Goal: Check status: Check status

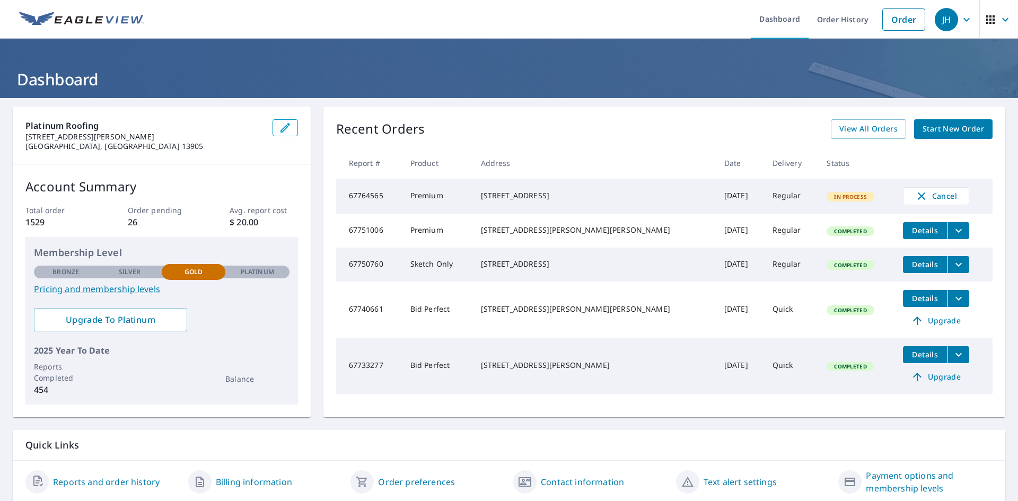
scroll to position [38, 0]
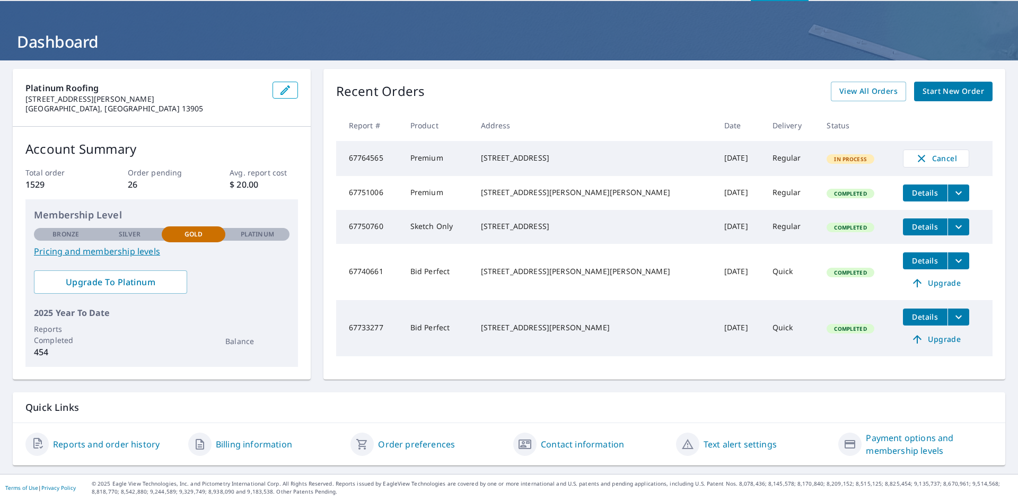
click at [865, 94] on span "View All Orders" at bounding box center [868, 91] width 58 height 13
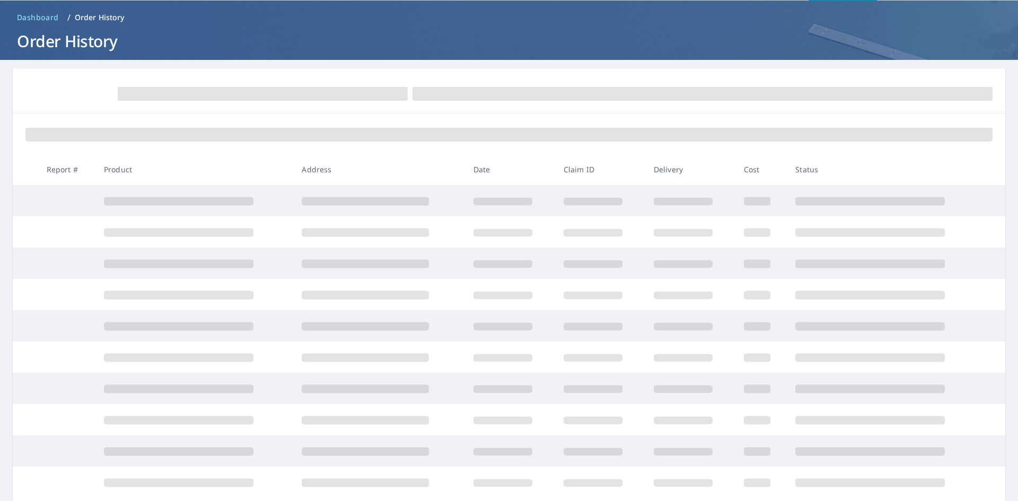
scroll to position [38, 0]
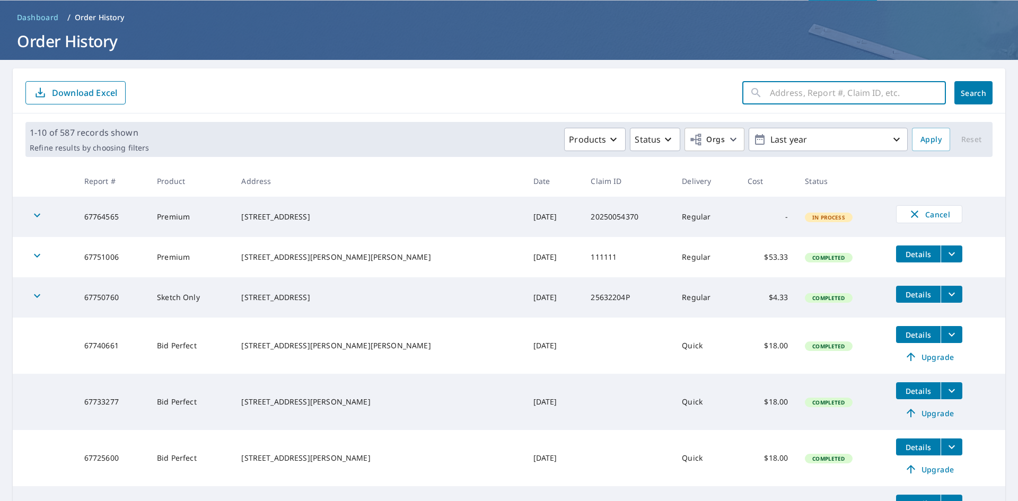
click at [823, 93] on input "text" at bounding box center [858, 93] width 176 height 30
type input "112 [PERSON_NAME]"
click button "Search" at bounding box center [973, 92] width 38 height 23
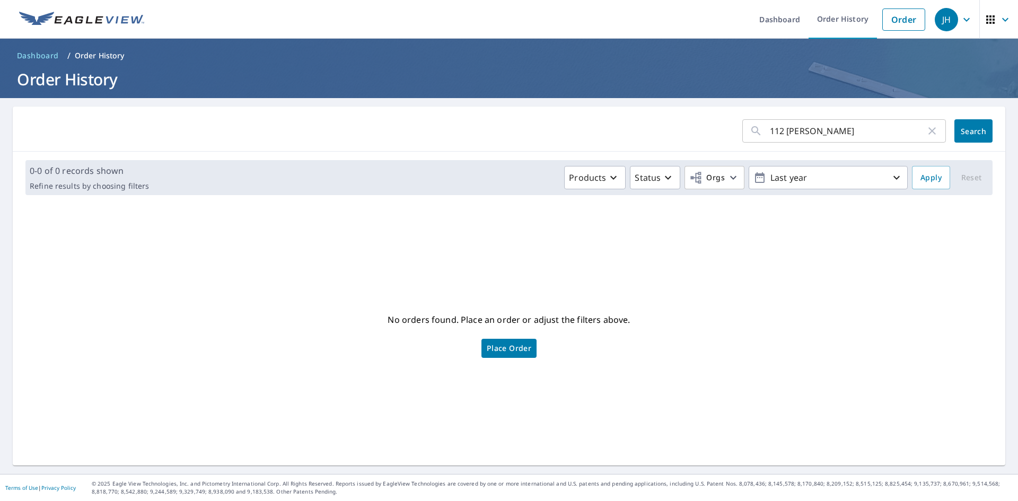
click at [828, 129] on input "112 [PERSON_NAME]" at bounding box center [848, 131] width 156 height 30
drag, startPoint x: 827, startPoint y: 129, endPoint x: 800, endPoint y: 137, distance: 28.0
click at [800, 137] on input "112 [PERSON_NAME]" at bounding box center [848, 131] width 156 height 30
type input "[STREET_ADDRESS][PERSON_NAME]"
click at [962, 130] on span "Search" at bounding box center [972, 131] width 21 height 10
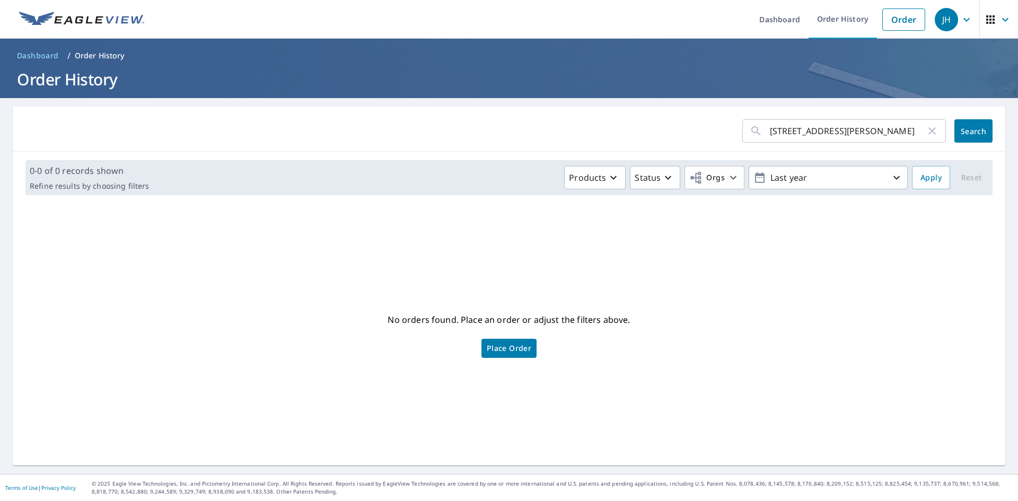
click at [404, 163] on div "0-0 of 0 records shown Refine results by choosing filters Products Status Orgs …" at bounding box center [508, 177] width 967 height 35
click at [213, 363] on div "No orders found. Place an order or adjust the filters above. Place Order" at bounding box center [508, 334] width 975 height 245
click at [967, 132] on span "Search" at bounding box center [972, 131] width 21 height 10
click at [895, 131] on input "[STREET_ADDRESS][PERSON_NAME]" at bounding box center [848, 131] width 156 height 30
drag, startPoint x: 900, startPoint y: 130, endPoint x: 638, endPoint y: 178, distance: 266.1
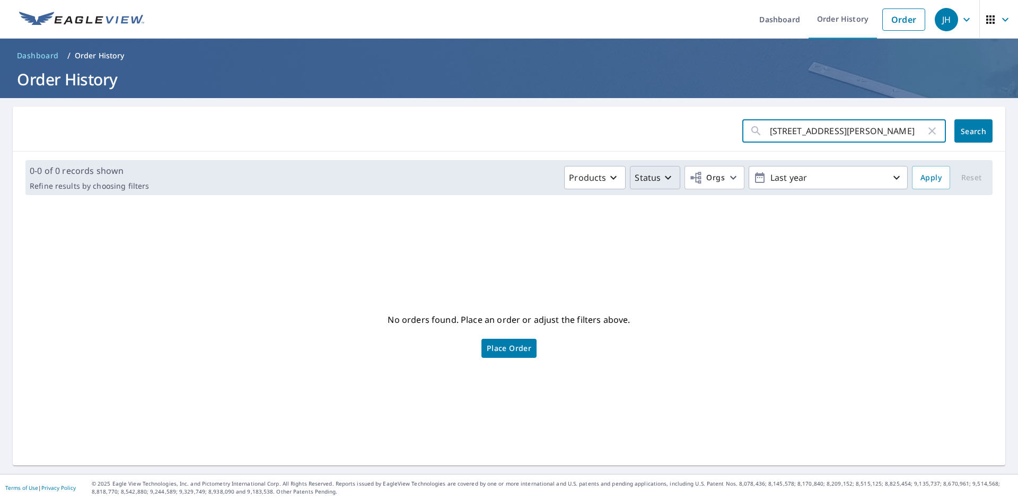
click at [745, 138] on div "[STREET_ADDRESS][PERSON_NAME] ​" at bounding box center [844, 130] width 204 height 23
type input "[STREET_ADDRESS][PERSON_NAME]"
click button "Search" at bounding box center [973, 130] width 38 height 23
click at [925, 135] on icon "button" at bounding box center [931, 131] width 13 height 13
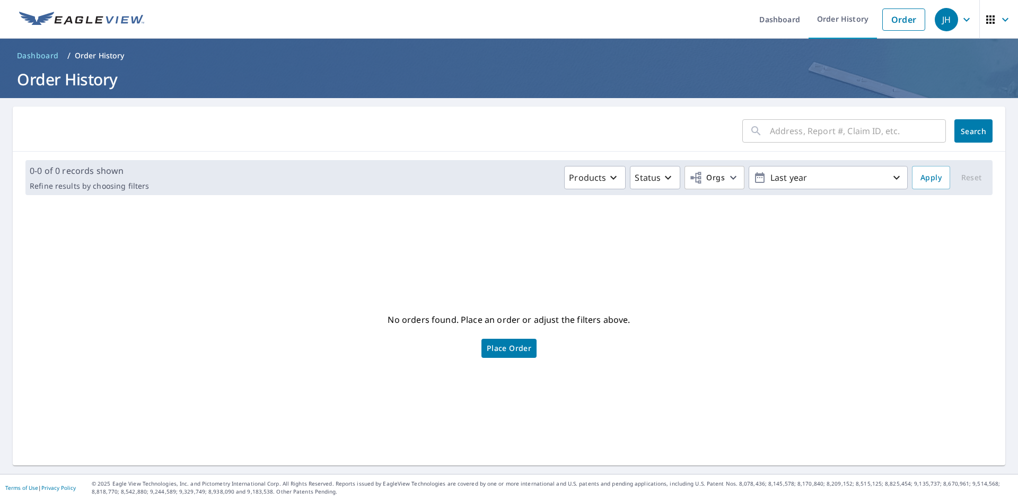
click at [795, 127] on input "text" at bounding box center [858, 131] width 176 height 30
type input "[STREET_ADDRESS][PERSON_NAME]"
click button "Search" at bounding box center [973, 130] width 38 height 23
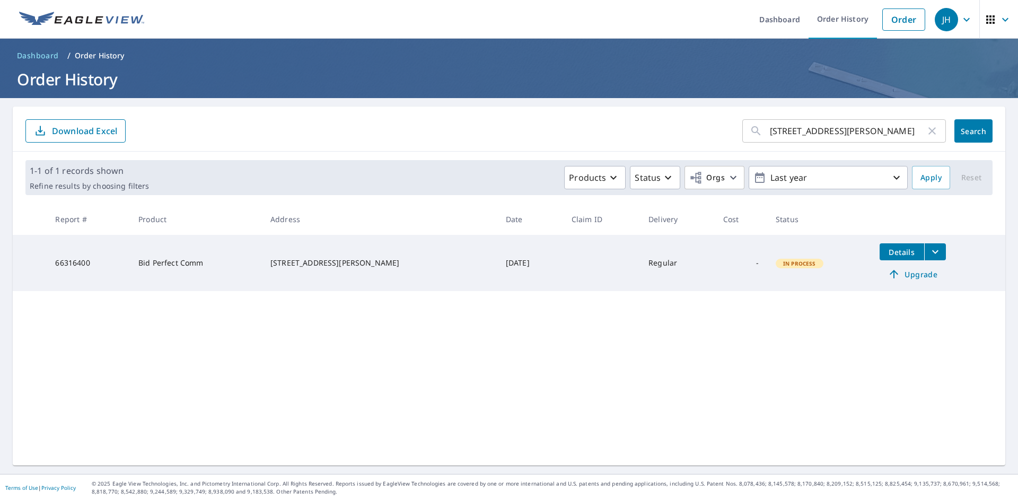
click at [714, 264] on td "-" at bounding box center [740, 263] width 52 height 56
click at [888, 252] on span "Details" at bounding box center [902, 252] width 32 height 10
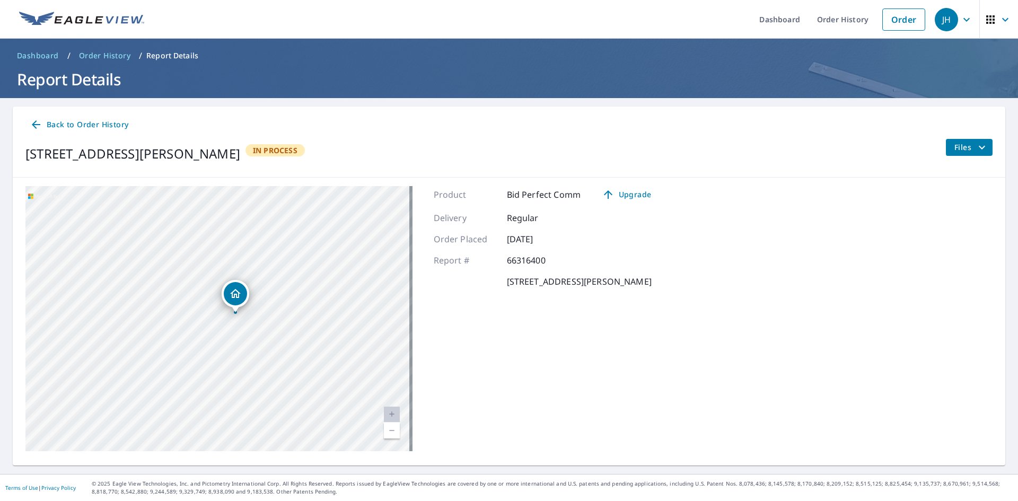
drag, startPoint x: 211, startPoint y: 322, endPoint x: 244, endPoint y: 316, distance: 33.4
click at [249, 319] on div "[STREET_ADDRESS][PERSON_NAME]" at bounding box center [218, 318] width 387 height 265
click at [67, 125] on span "Back to Order History" at bounding box center [79, 124] width 99 height 13
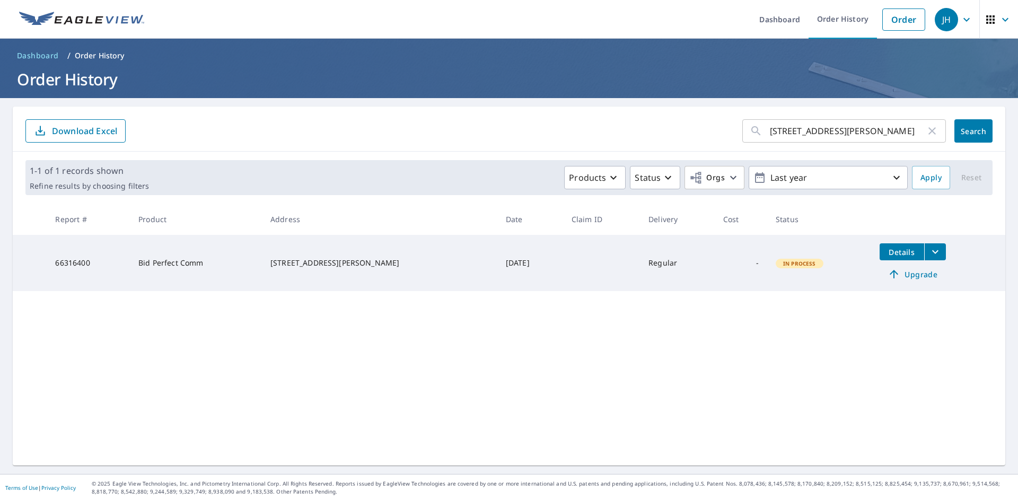
click at [776, 264] on span "In Process" at bounding box center [799, 263] width 46 height 7
click at [225, 25] on ul "Dashboard Order History Order" at bounding box center [541, 19] width 780 height 39
click at [929, 250] on icon "filesDropdownBtn-66316400" at bounding box center [935, 251] width 13 height 13
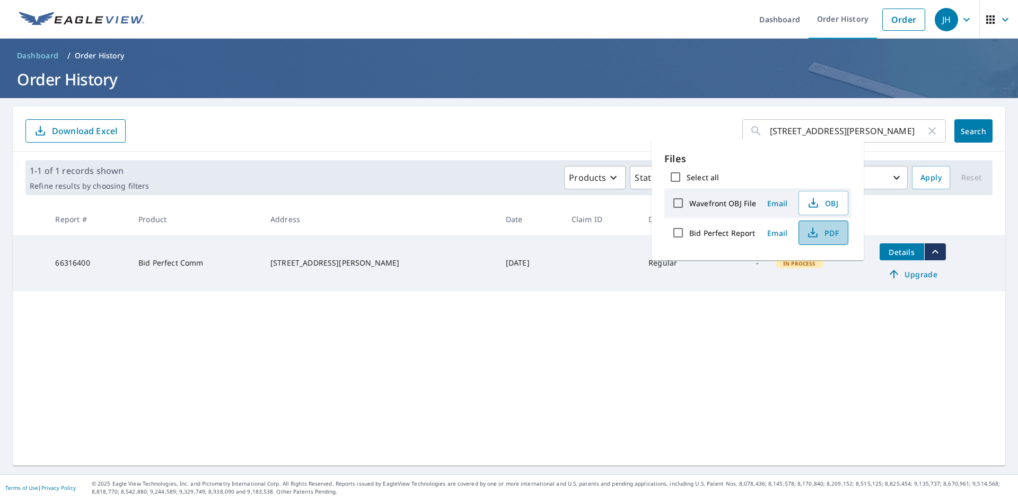
click at [828, 234] on span "PDF" at bounding box center [822, 232] width 34 height 13
